Goal: Task Accomplishment & Management: Use online tool/utility

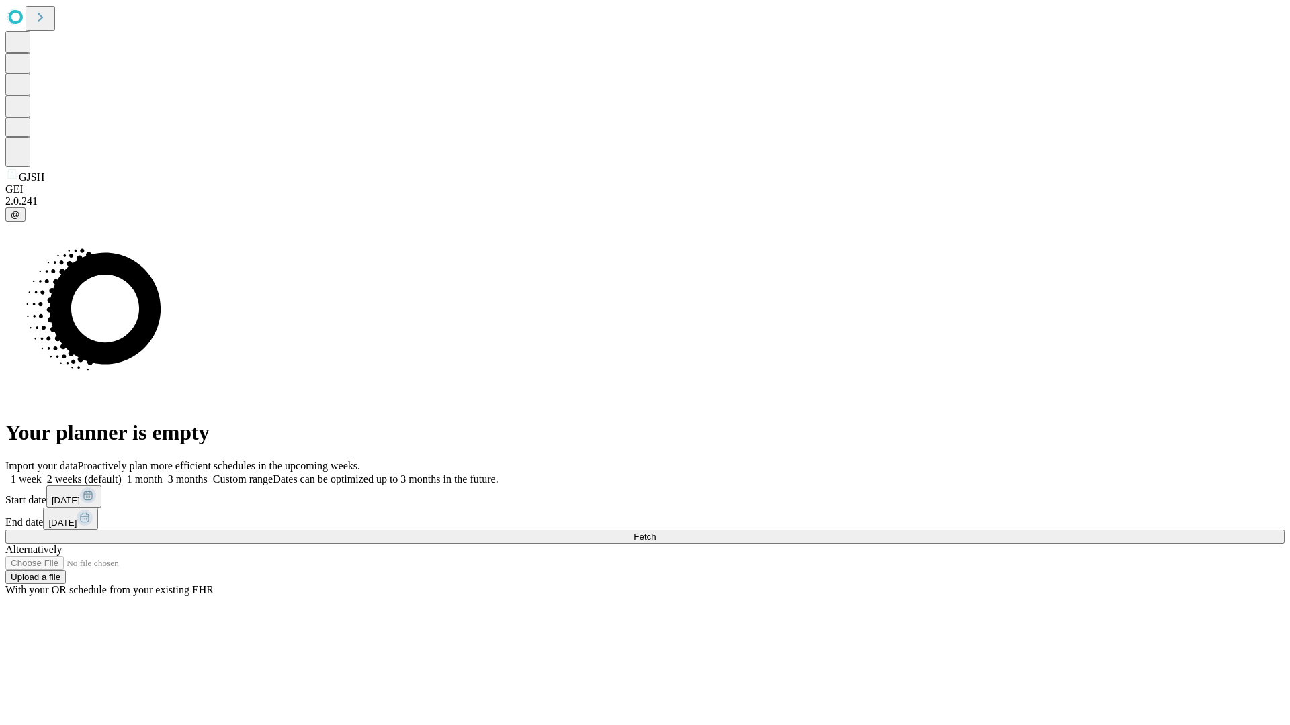
click at [656, 532] on span "Fetch" at bounding box center [644, 537] width 22 height 10
